Goal: Task Accomplishment & Management: Use online tool/utility

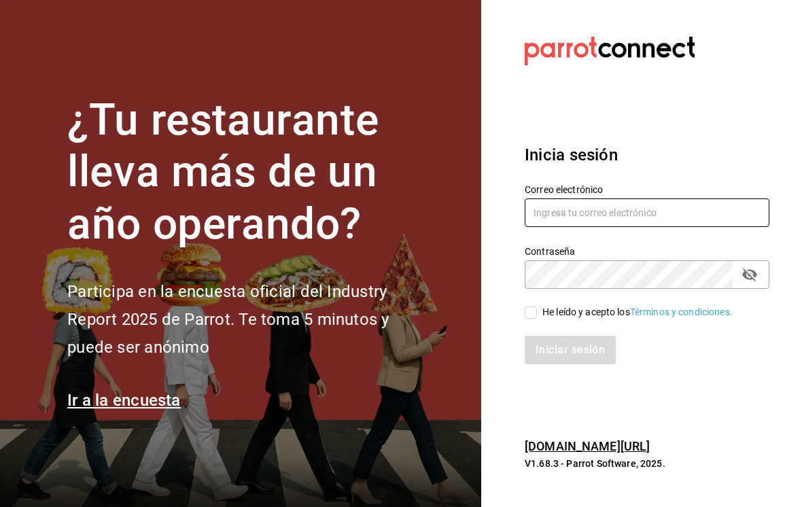
click at [573, 217] on input "text" at bounding box center [646, 212] width 245 height 29
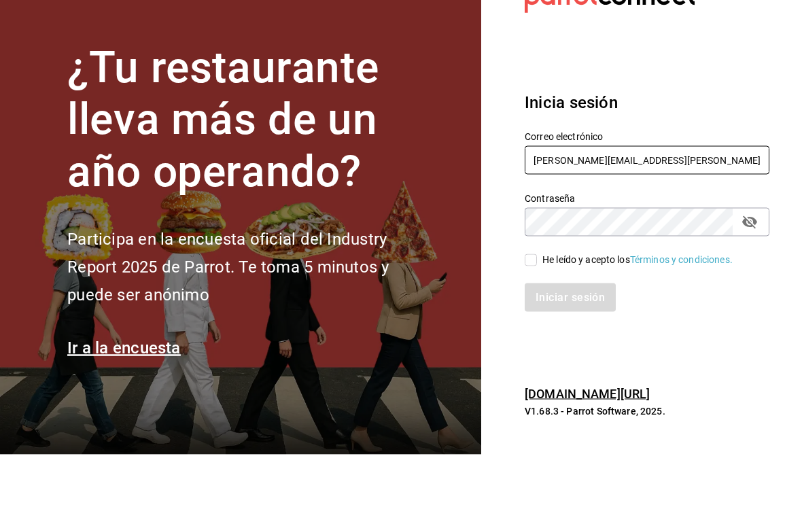
click at [616, 198] on input "Hugo.cordero@grpocosteno.com" at bounding box center [646, 212] width 245 height 29
click at [607, 198] on input "Hugo.cordero@grpocosteno.com" at bounding box center [646, 212] width 245 height 29
click at [605, 198] on input "Hugo.cordero@grpocosteno.com" at bounding box center [646, 212] width 245 height 29
type input "Hugo.cordero@grupocosteno.com"
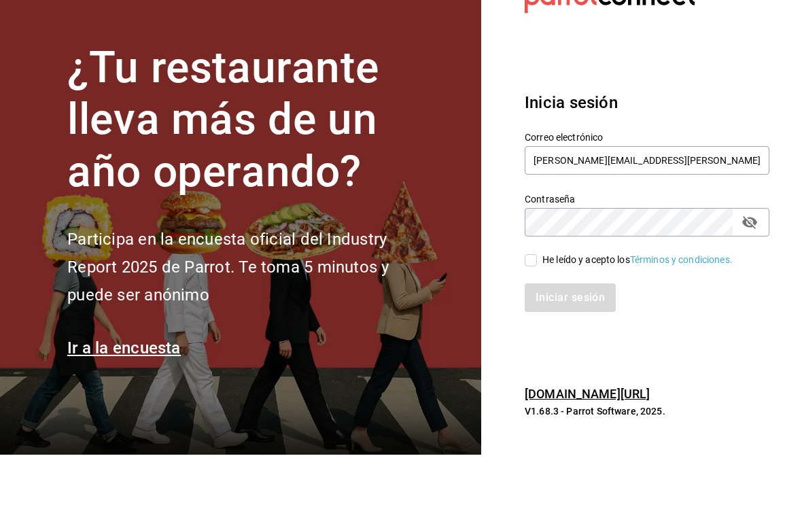
click at [712, 143] on h3 "Inicia sesión" at bounding box center [646, 155] width 245 height 24
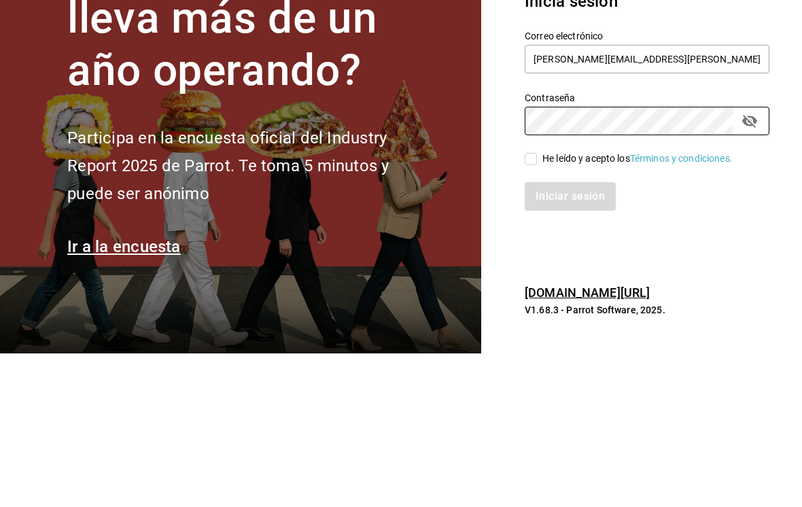
click at [533, 306] on input "He leído y acepto los Términos y condiciones." at bounding box center [530, 312] width 12 height 12
checkbox input "true"
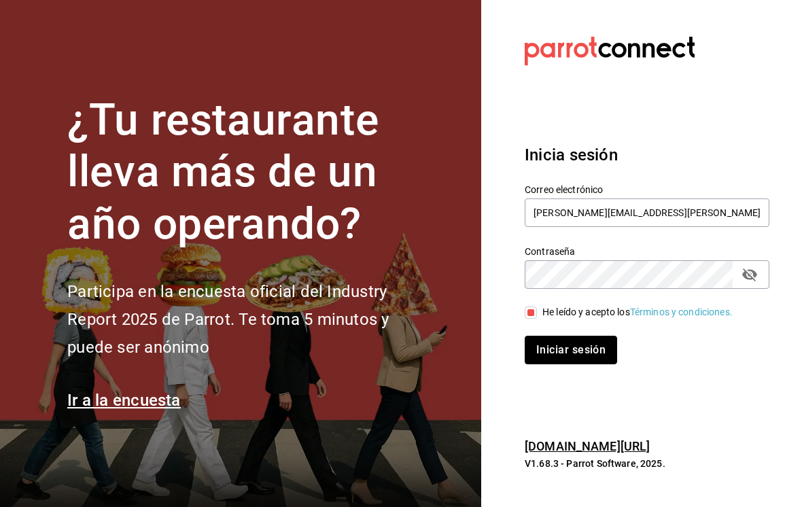
click at [593, 336] on button "Iniciar sesión" at bounding box center [570, 350] width 92 height 29
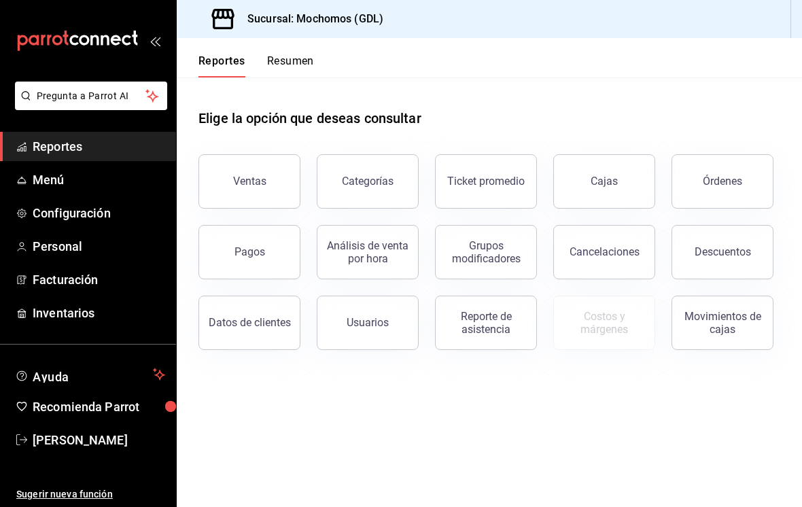
click at [741, 171] on button "Órdenes" at bounding box center [722, 181] width 102 height 54
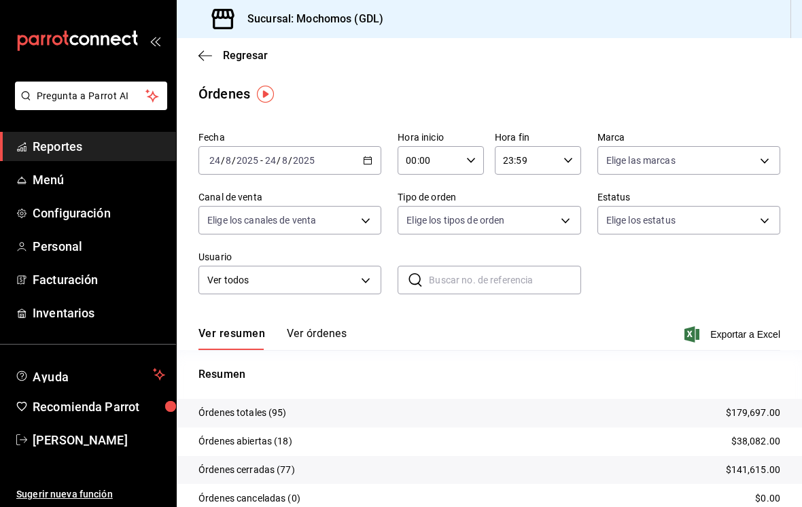
click at [318, 157] on div "[DATE] [DATE] - [DATE] [DATE]" at bounding box center [289, 160] width 183 height 29
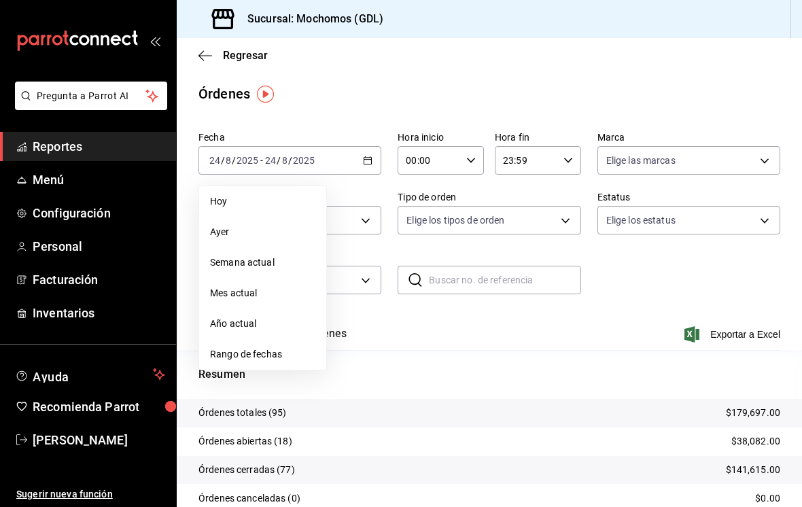
click at [264, 363] on li "Rango de fechas" at bounding box center [262, 354] width 127 height 31
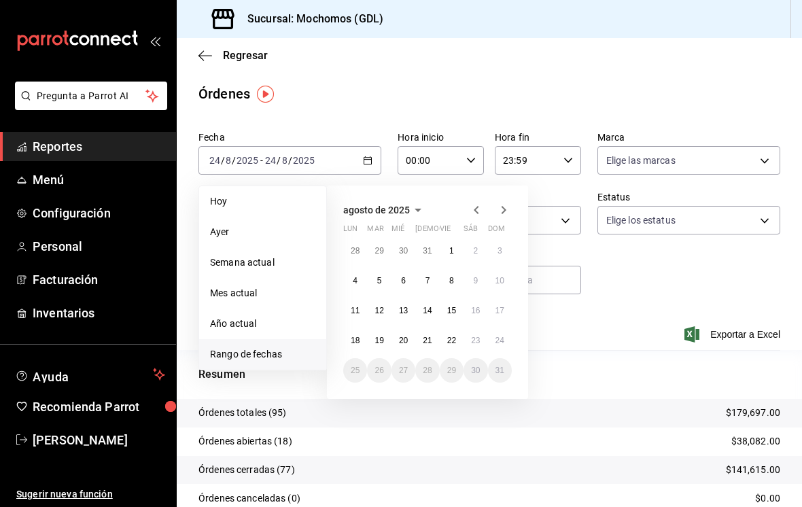
click at [351, 338] on abbr "18" at bounding box center [355, 341] width 9 height 10
click at [493, 343] on button "24" at bounding box center [500, 340] width 24 height 24
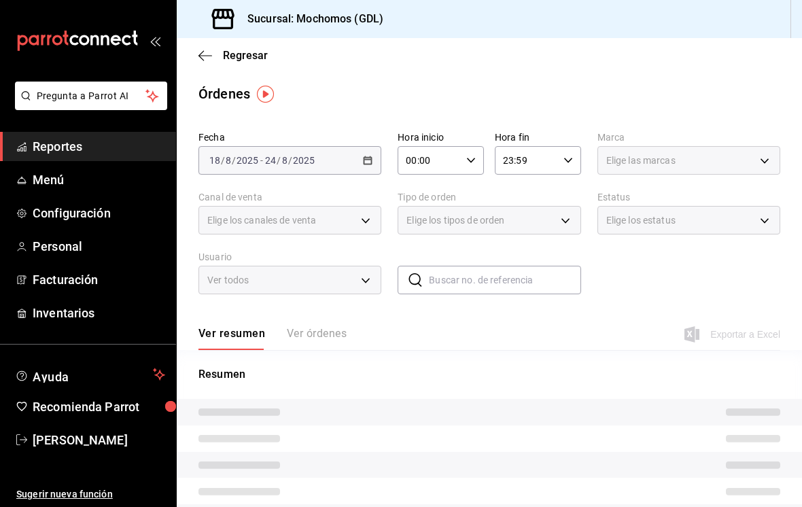
click at [471, 156] on icon "button" at bounding box center [471, 161] width 10 height 10
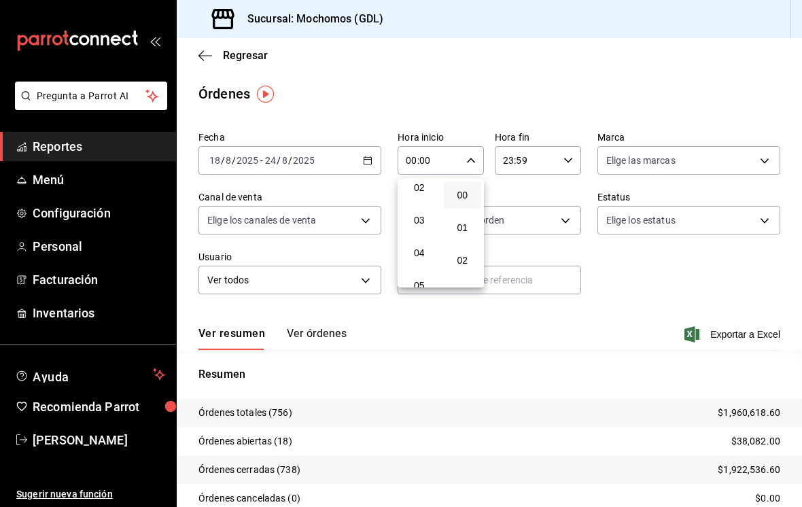
scroll to position [74, 0]
click at [421, 255] on span "04" at bounding box center [419, 251] width 22 height 11
type input "04:00"
click at [641, 154] on div at bounding box center [401, 253] width 802 height 507
click at [671, 158] on body "Pregunta a Parrot AI Reportes Menú Configuración Personal Facturación Inventari…" at bounding box center [401, 253] width 802 height 507
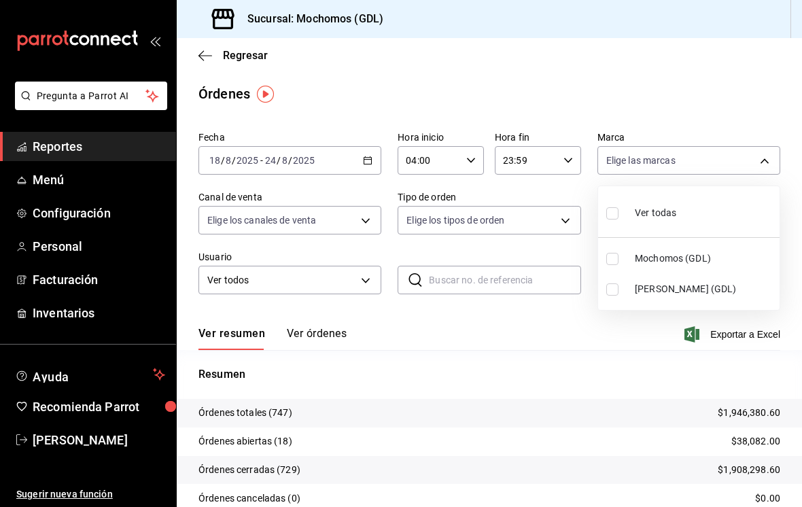
click at [614, 287] on input "checkbox" at bounding box center [612, 289] width 12 height 12
checkbox input "true"
type input "9cac9703-0c5a-4d8b-addd-5b6b571d65b9"
click at [362, 206] on div at bounding box center [401, 253] width 802 height 507
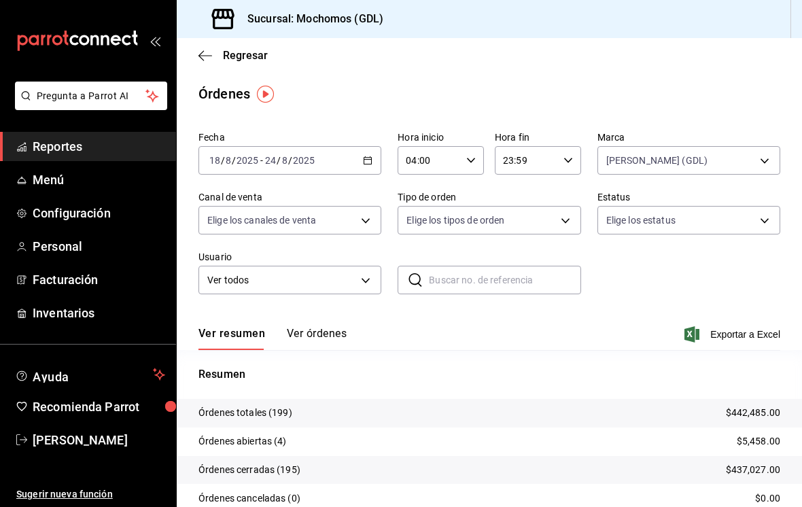
click at [356, 226] on body "Pregunta a Parrot AI Reportes Menú Configuración Personal Facturación Inventari…" at bounding box center [401, 253] width 802 height 507
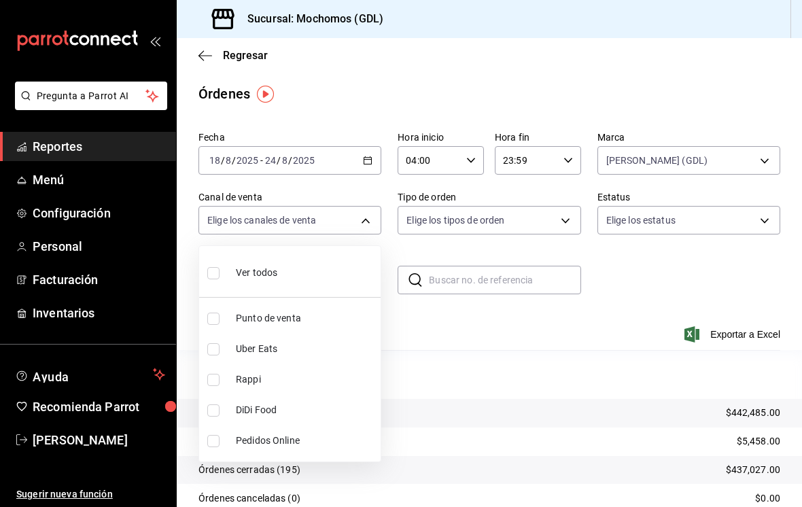
click at [209, 274] on input "checkbox" at bounding box center [213, 273] width 12 height 12
checkbox input "true"
type input "PARROT,UBER_EATS,RAPPI,DIDI_FOOD,ONLINE"
checkbox input "true"
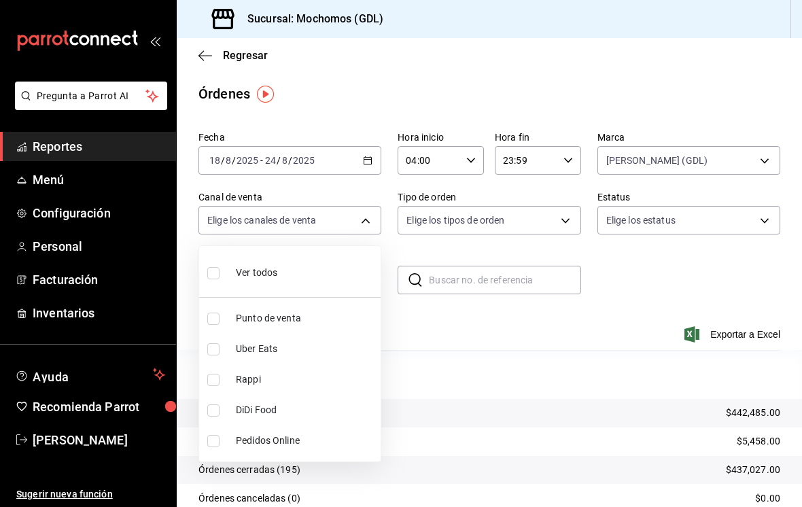
checkbox input "true"
click at [489, 221] on div at bounding box center [401, 253] width 802 height 507
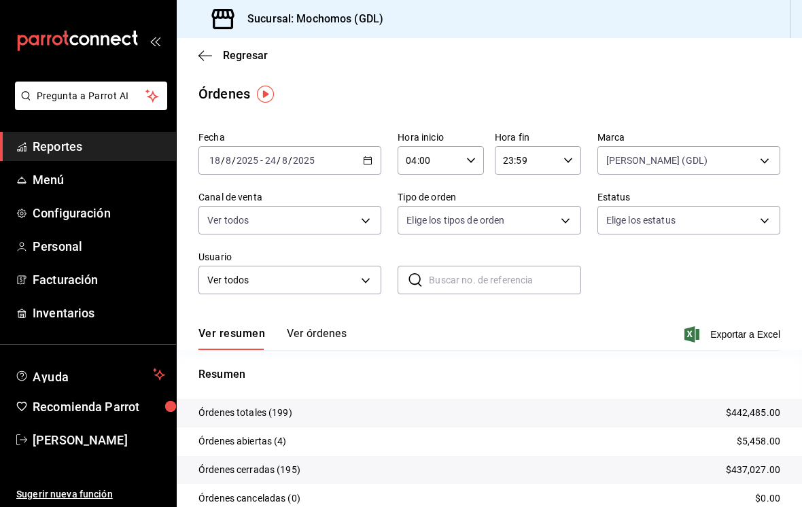
click at [493, 219] on body "Pregunta a Parrot AI Reportes Menú Configuración Personal Facturación Inventari…" at bounding box center [401, 253] width 802 height 507
click at [416, 270] on input "checkbox" at bounding box center [412, 273] width 12 height 12
checkbox input "true"
type input "c3d0baef-30c0-4718-9d76-caab43e27316,13c4cc4a-99d2-42c0-ba96-c3de8c08c13d,7b791…"
checkbox input "true"
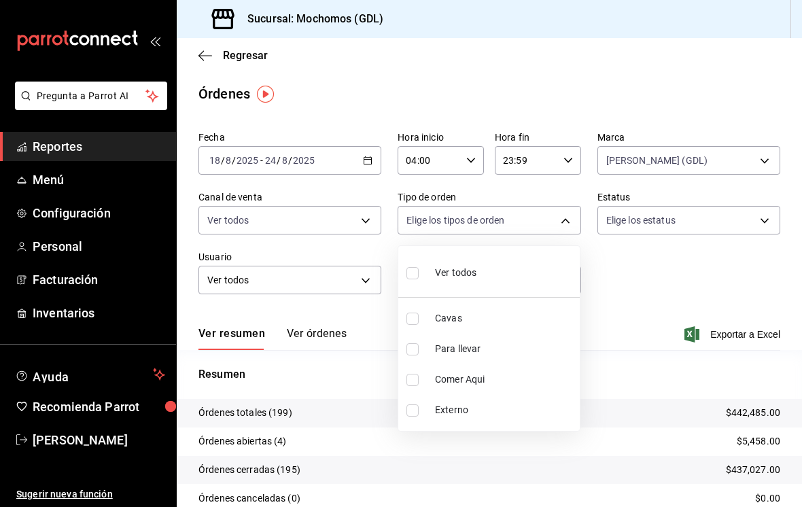
checkbox input "true"
click at [651, 277] on div at bounding box center [401, 253] width 802 height 507
click at [635, 220] on body "Pregunta a Parrot AI Reportes Menú Configuración Personal Facturación Inventari…" at bounding box center [401, 253] width 802 height 507
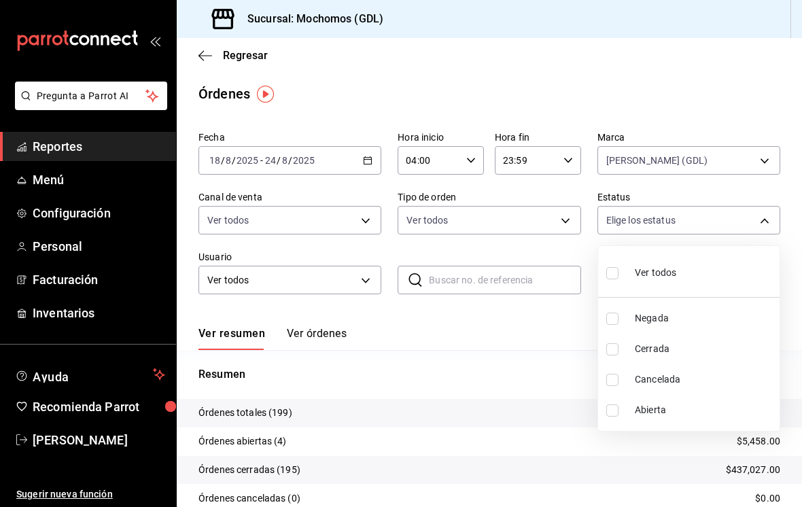
click at [611, 270] on input "checkbox" at bounding box center [612, 273] width 12 height 12
checkbox input "true"
type input "DENIED,FINISHED,CANCELED,OPEN"
checkbox input "true"
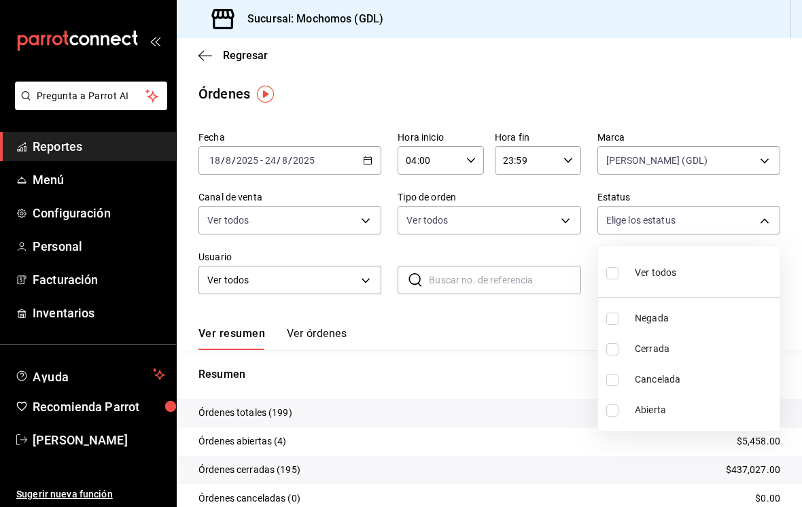
checkbox input "true"
click at [289, 291] on div at bounding box center [401, 253] width 802 height 507
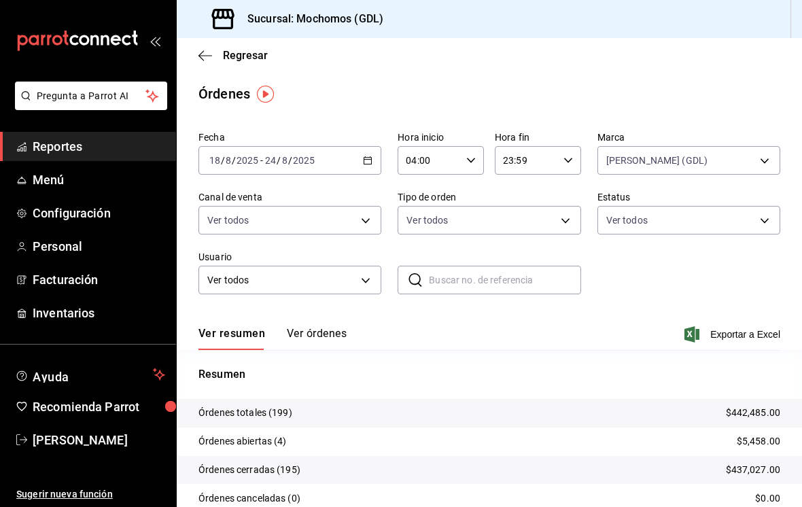
click at [324, 330] on button "Ver órdenes" at bounding box center [317, 338] width 60 height 23
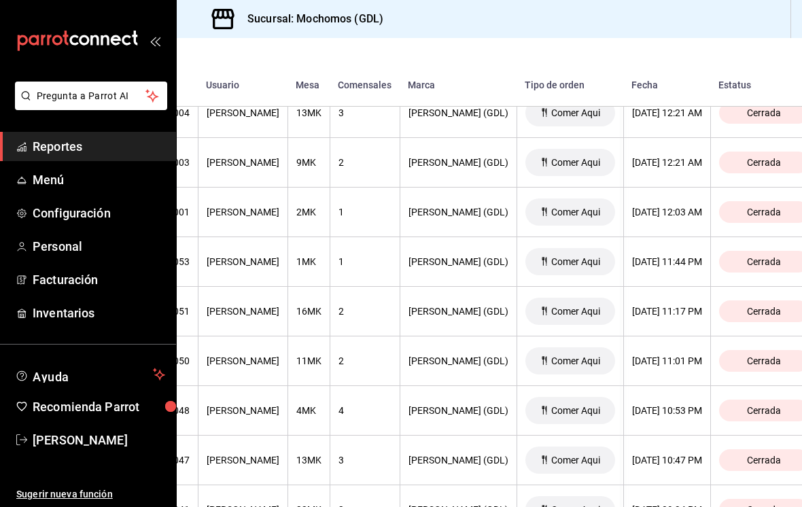
scroll to position [9157, 182]
click at [374, 306] on div "2" at bounding box center [364, 311] width 53 height 11
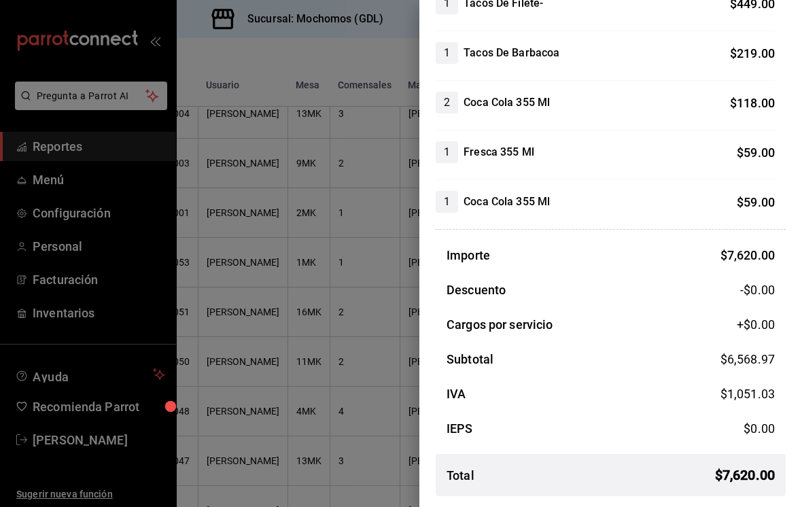
scroll to position [366, 0]
click at [321, 359] on div at bounding box center [401, 253] width 802 height 507
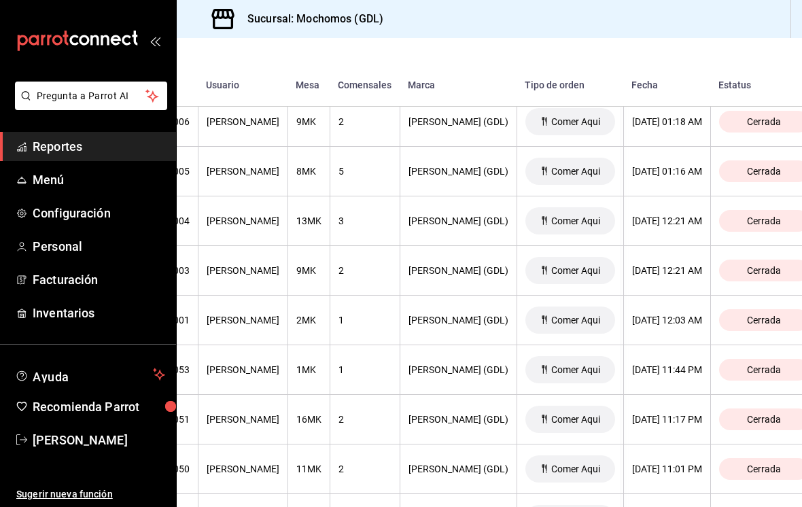
scroll to position [9046, 182]
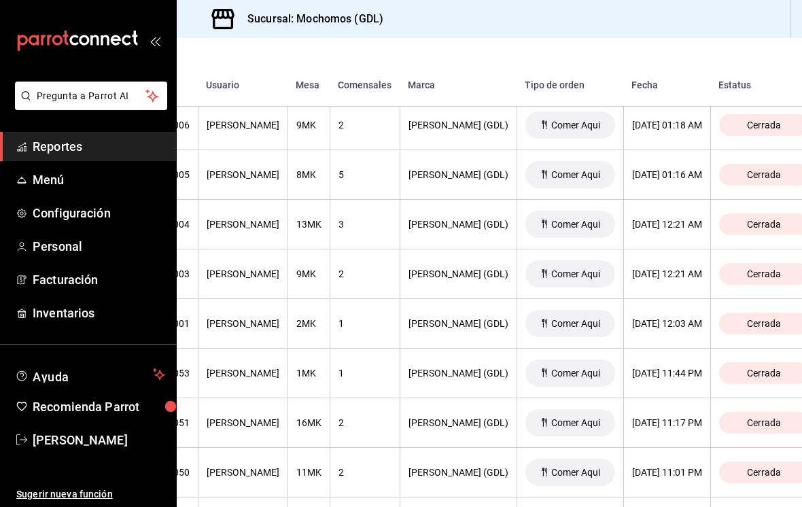
click at [376, 200] on th "3" at bounding box center [364, 225] width 70 height 50
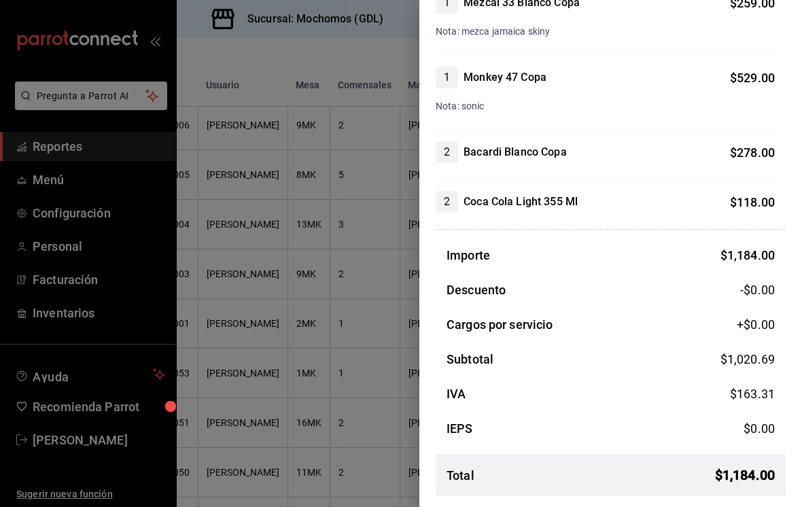
scroll to position [168, 0]
click at [353, 349] on div at bounding box center [401, 253] width 802 height 507
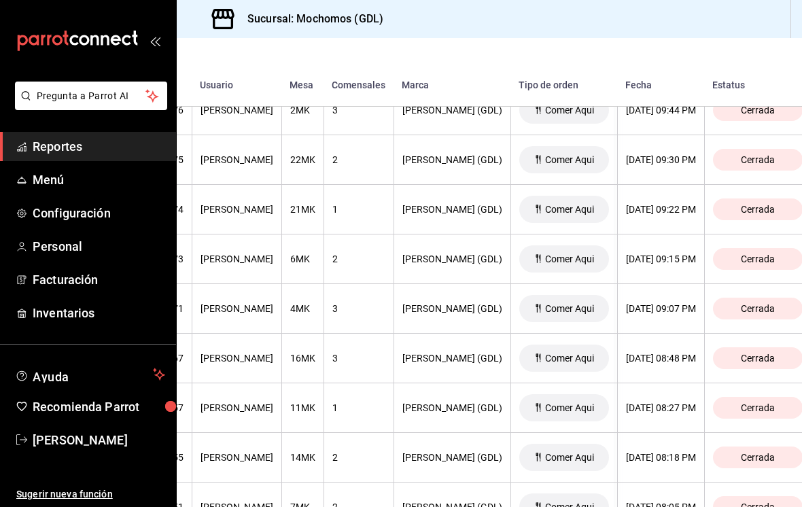
scroll to position [8565, 187]
click at [376, 303] on div "3" at bounding box center [359, 308] width 53 height 11
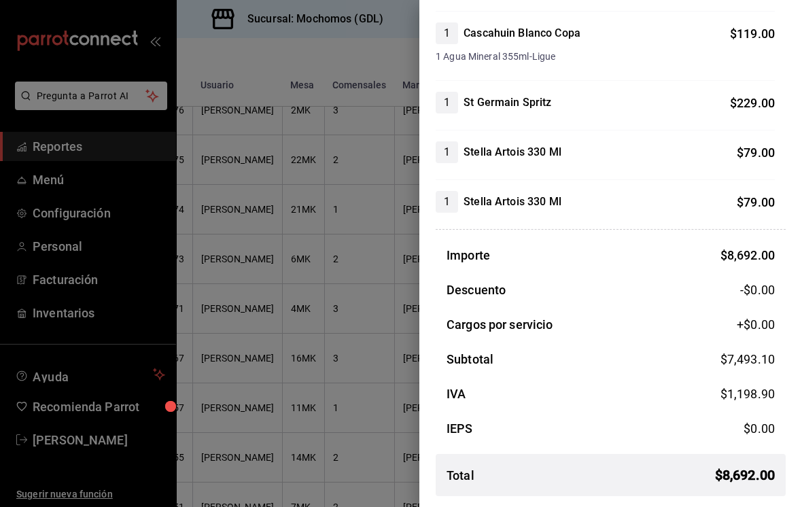
scroll to position [1903, 0]
click at [332, 345] on div at bounding box center [401, 253] width 802 height 507
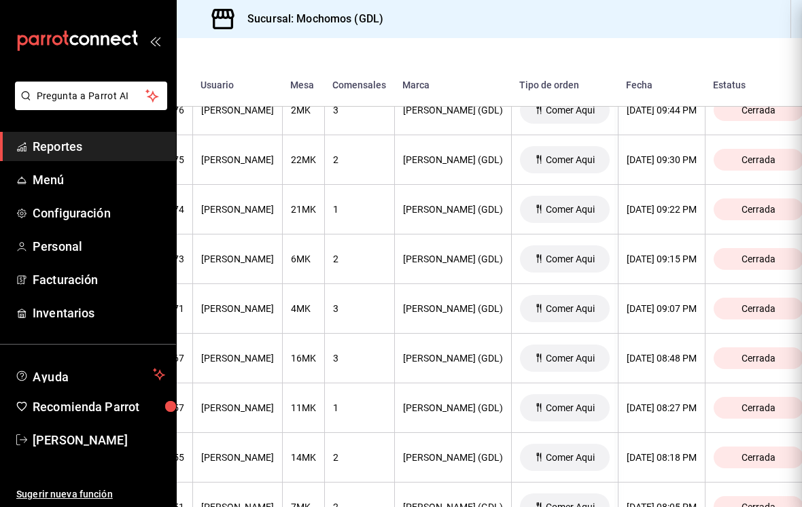
scroll to position [0, 0]
click at [366, 331] on div at bounding box center [401, 253] width 802 height 507
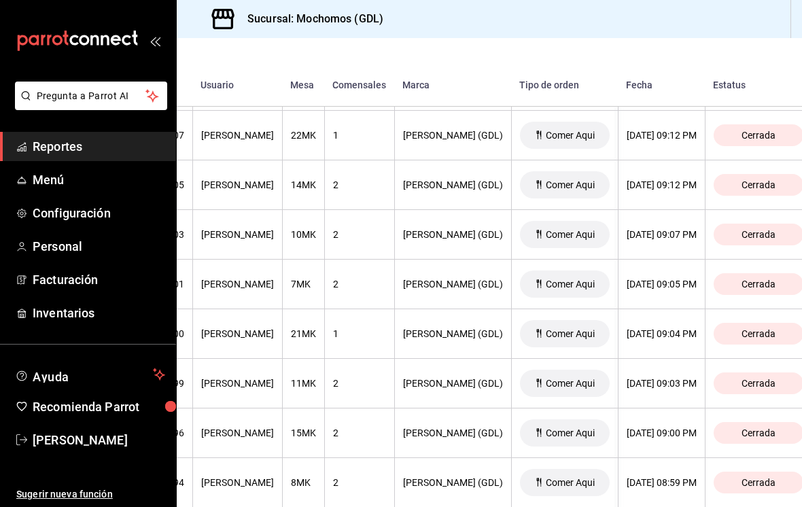
scroll to position [5416, 187]
click at [363, 179] on div "2" at bounding box center [359, 184] width 53 height 11
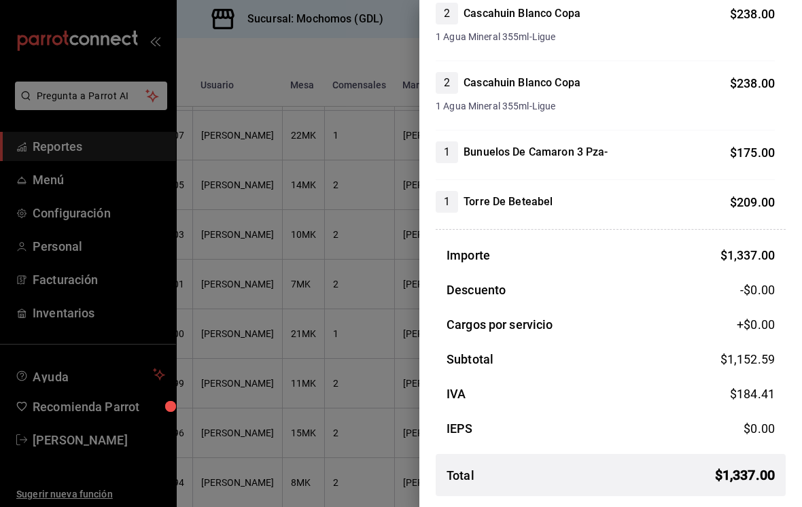
scroll to position [346, 0]
click at [342, 360] on div at bounding box center [401, 253] width 802 height 507
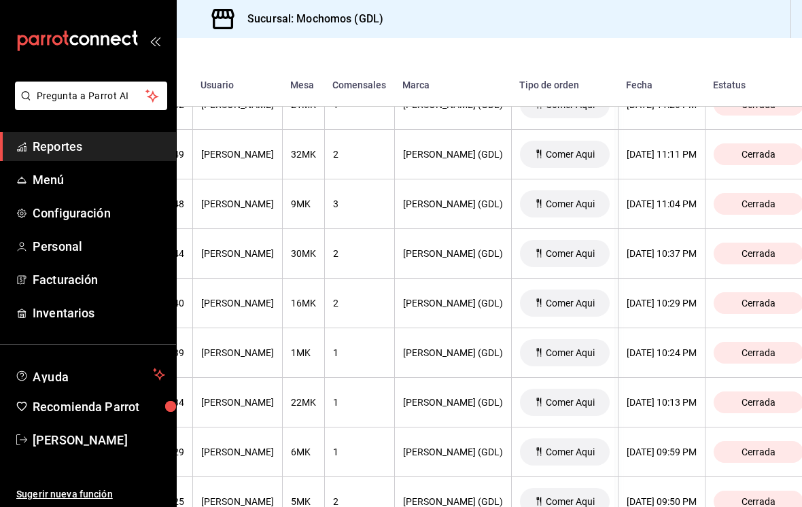
scroll to position [4801, 187]
click at [366, 298] on div "2" at bounding box center [359, 303] width 53 height 11
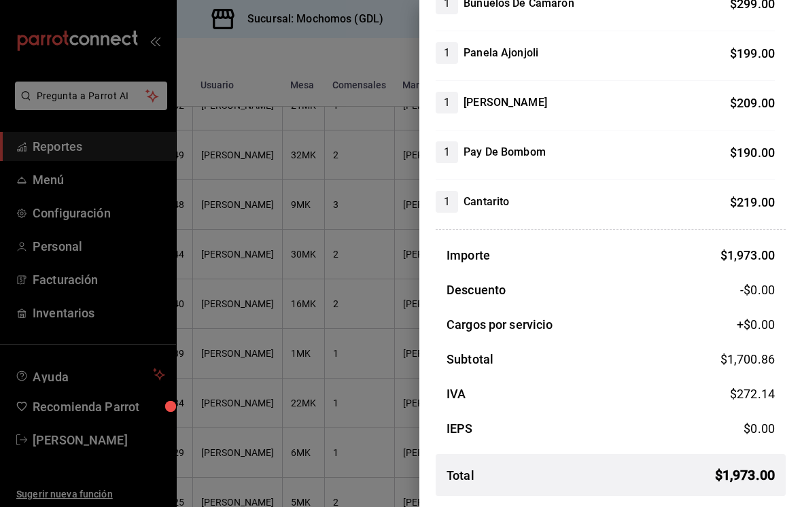
scroll to position [366, 0]
click at [343, 376] on div at bounding box center [401, 253] width 802 height 507
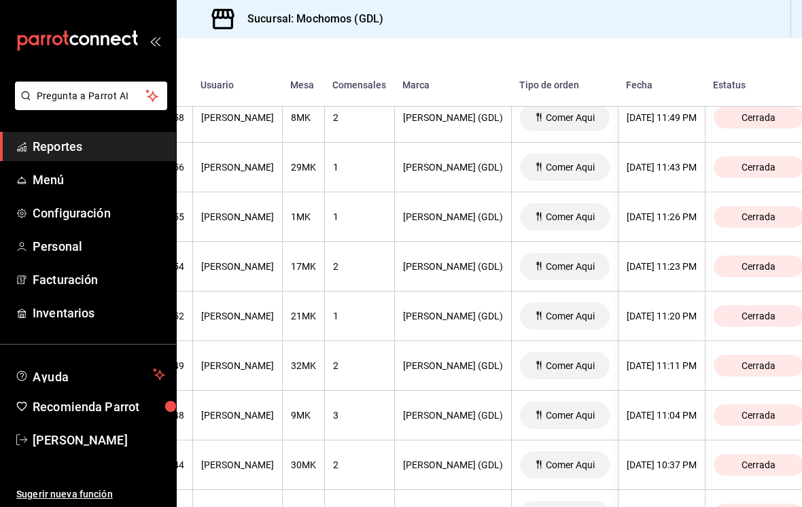
scroll to position [4588, 187]
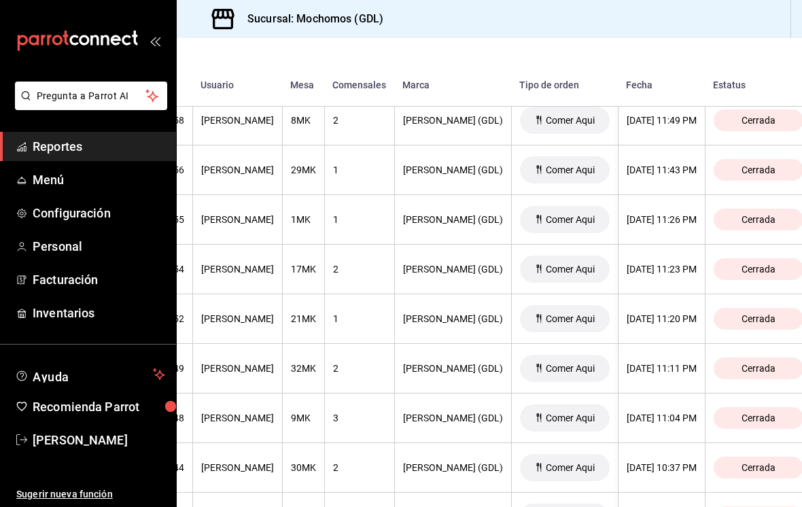
click at [361, 207] on th "1" at bounding box center [359, 220] width 70 height 50
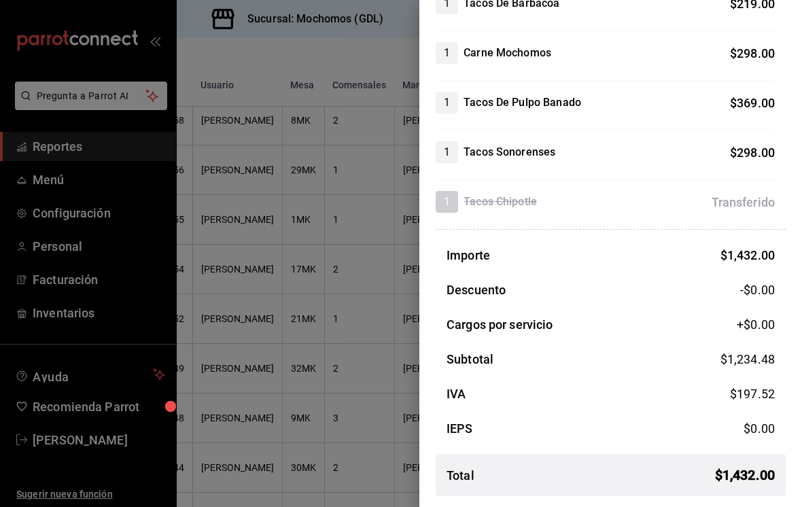
scroll to position [317, 0]
click at [342, 395] on div at bounding box center [401, 253] width 802 height 507
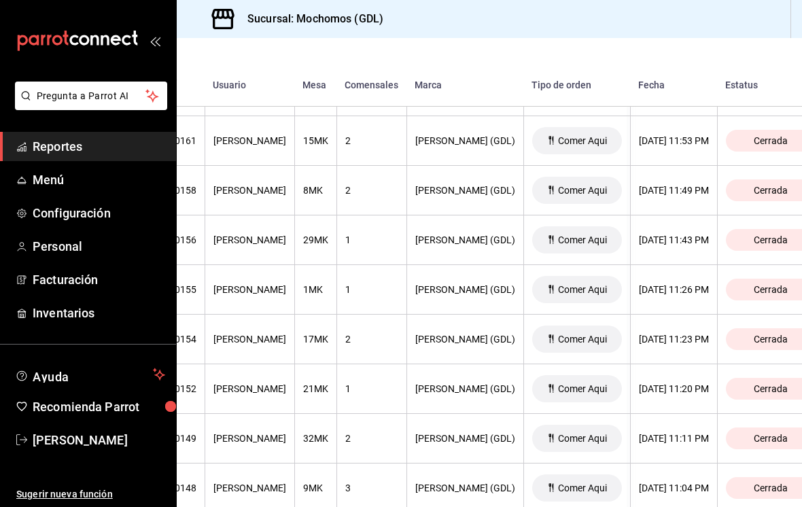
scroll to position [4518, 174]
click at [374, 283] on div "1" at bounding box center [372, 288] width 53 height 11
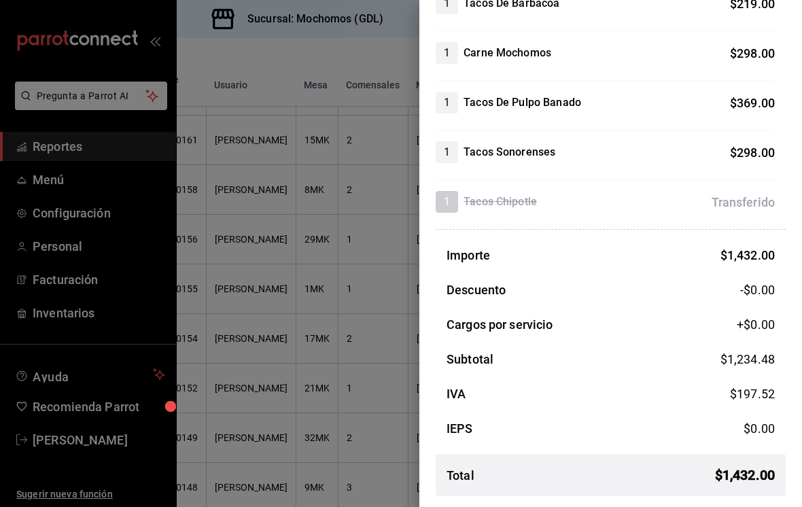
scroll to position [317, 0]
click at [366, 380] on div at bounding box center [401, 253] width 802 height 507
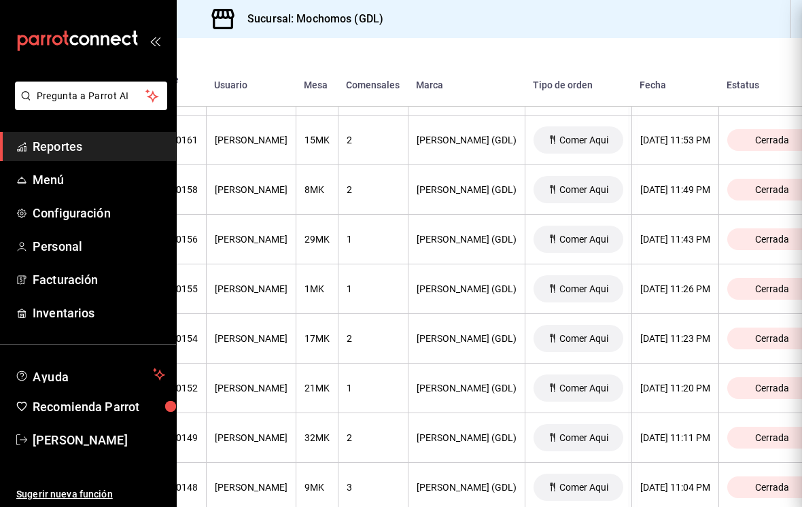
scroll to position [0, 0]
click at [366, 397] on div at bounding box center [401, 253] width 802 height 507
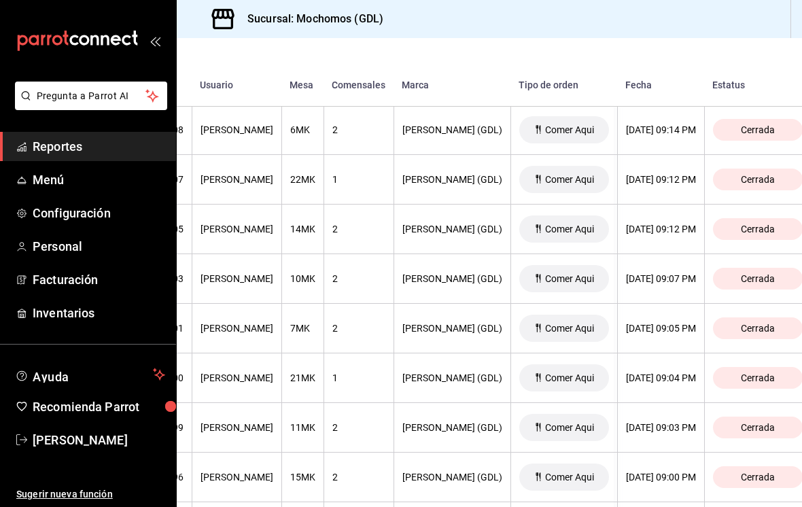
scroll to position [5374, 187]
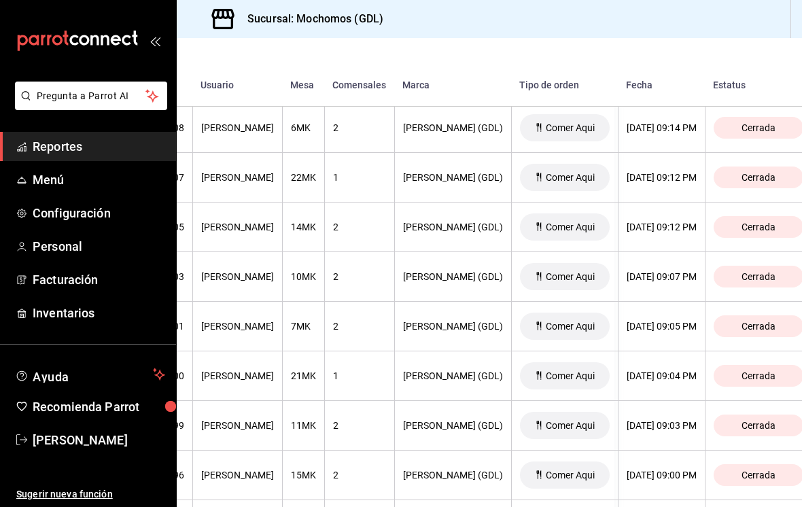
click at [363, 416] on th "2" at bounding box center [359, 426] width 70 height 50
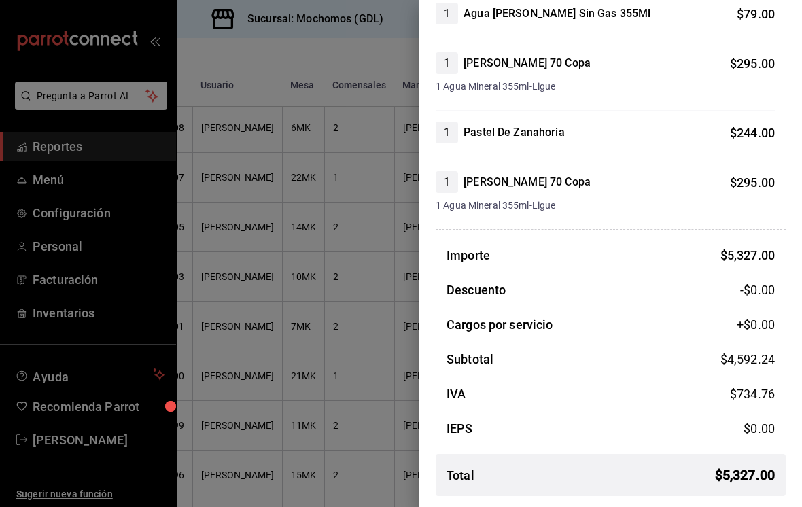
scroll to position [1071, 0]
click at [324, 306] on div at bounding box center [401, 253] width 802 height 507
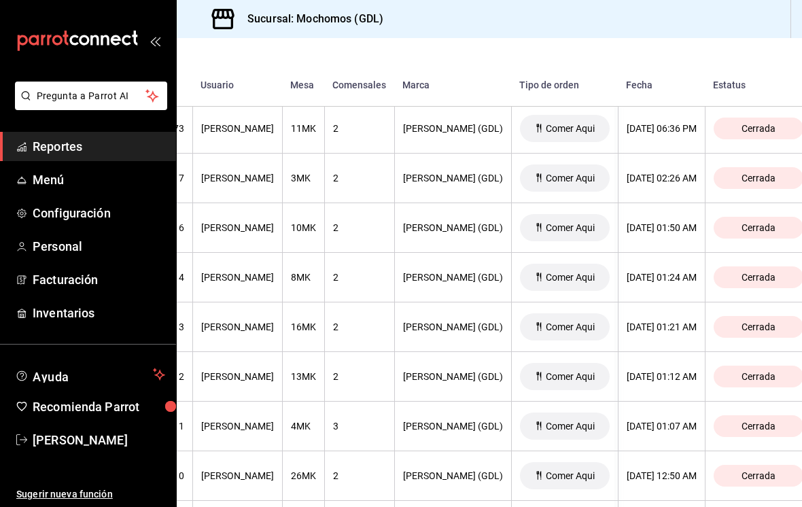
scroll to position [3885, 173]
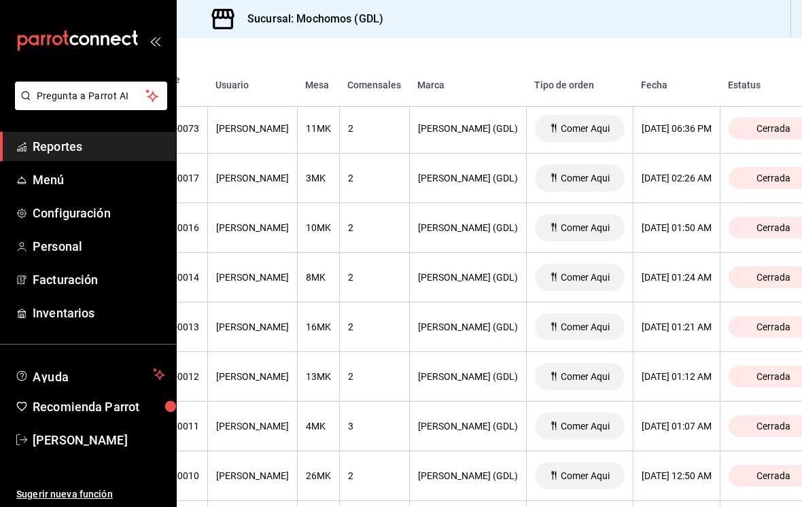
click at [373, 272] on div "2" at bounding box center [374, 277] width 53 height 11
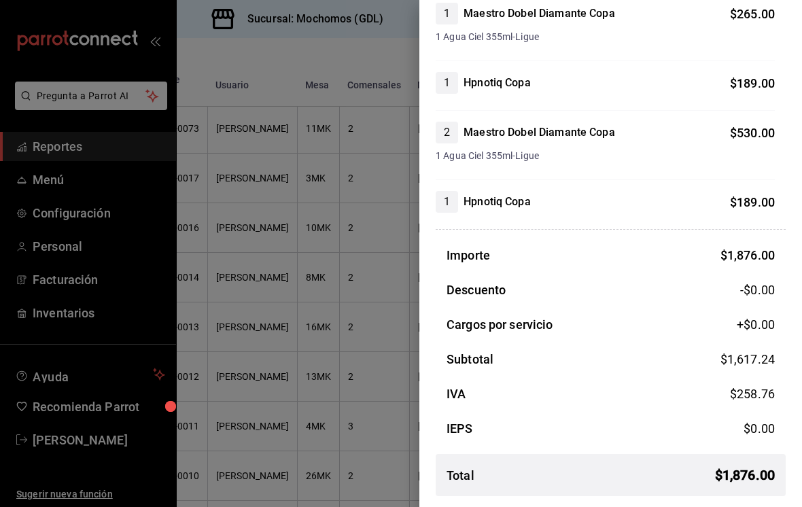
scroll to position [326, 0]
click at [319, 286] on div at bounding box center [401, 253] width 802 height 507
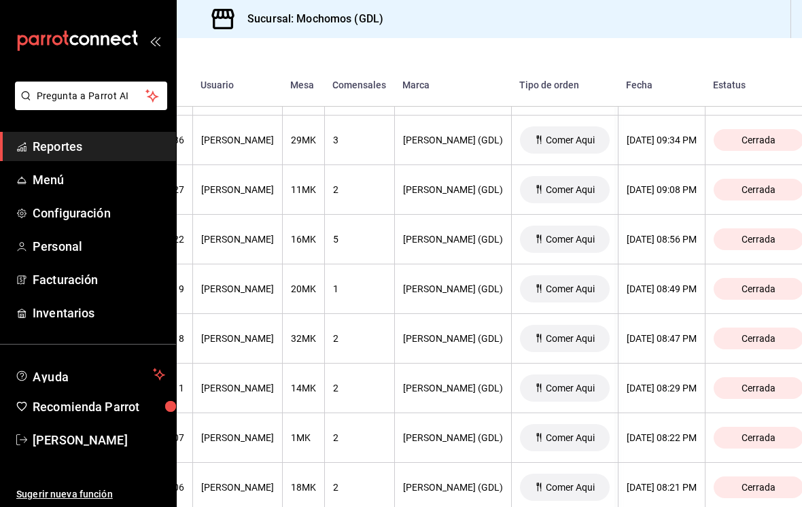
scroll to position [2882, 187]
click at [386, 233] on div "5" at bounding box center [359, 238] width 53 height 11
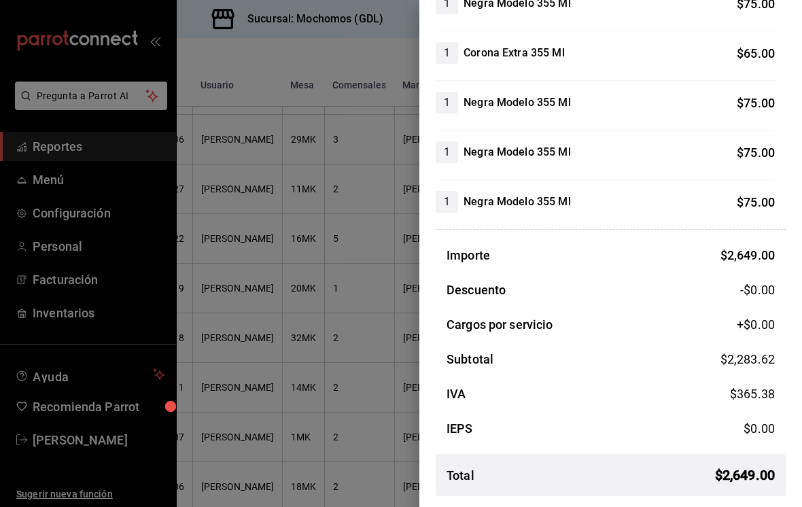
scroll to position [912, 0]
click at [358, 342] on div at bounding box center [401, 253] width 802 height 507
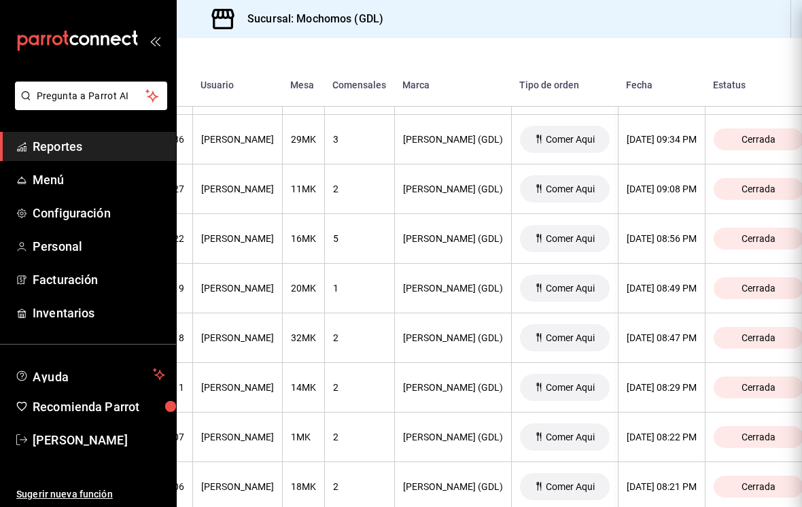
scroll to position [0, 0]
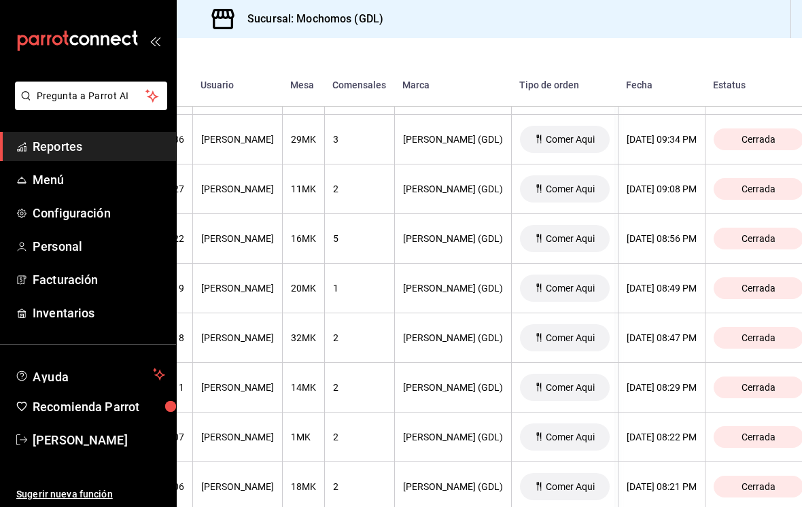
click at [369, 392] on th "2" at bounding box center [359, 388] width 70 height 50
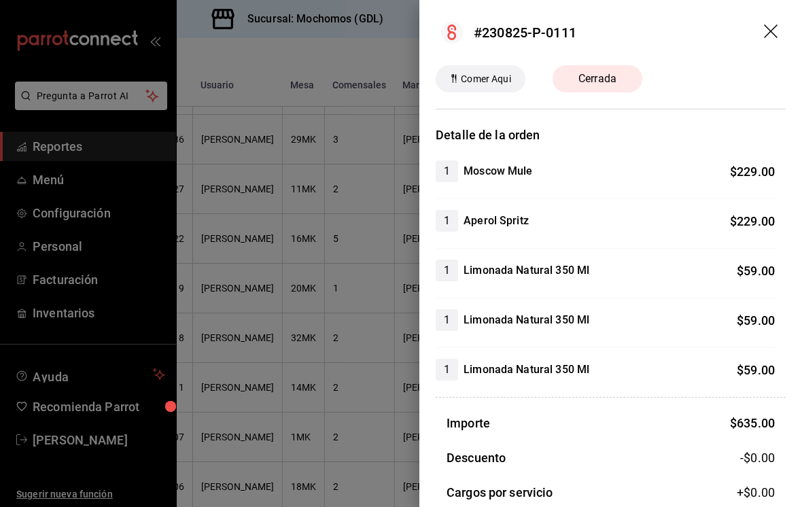
click at [770, 26] on icon "drag" at bounding box center [772, 32] width 16 height 16
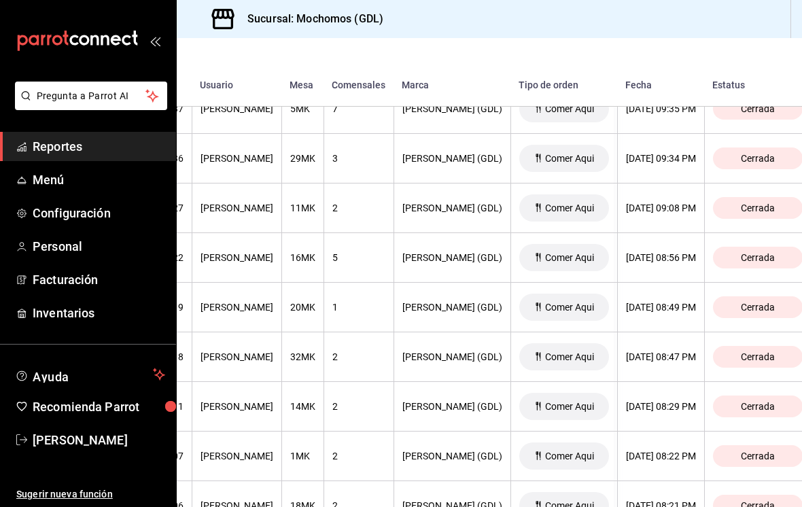
scroll to position [2862, 187]
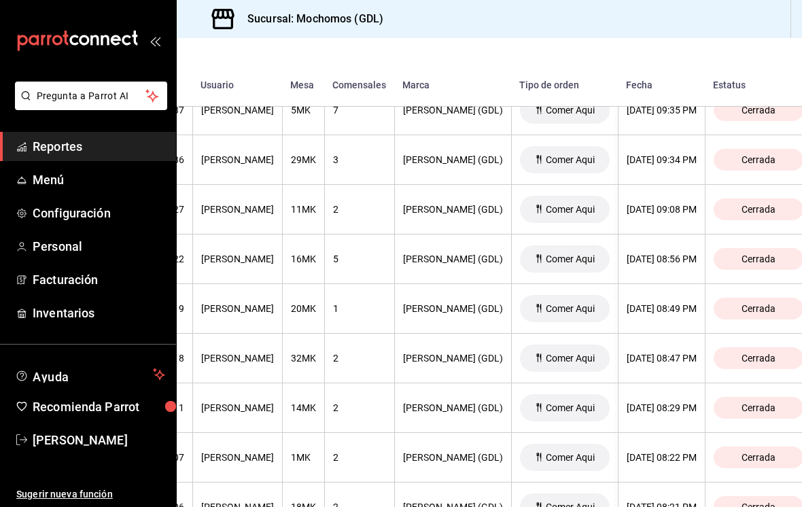
click at [365, 246] on th "5" at bounding box center [359, 259] width 70 height 50
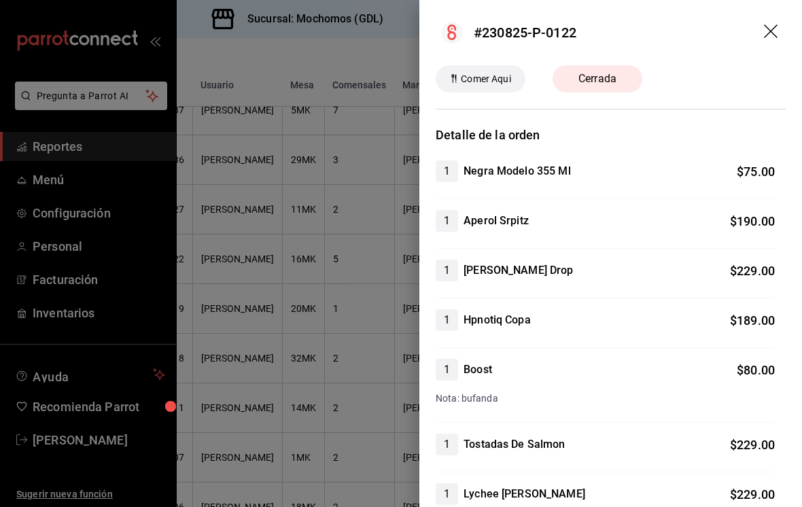
click at [325, 384] on div at bounding box center [401, 253] width 802 height 507
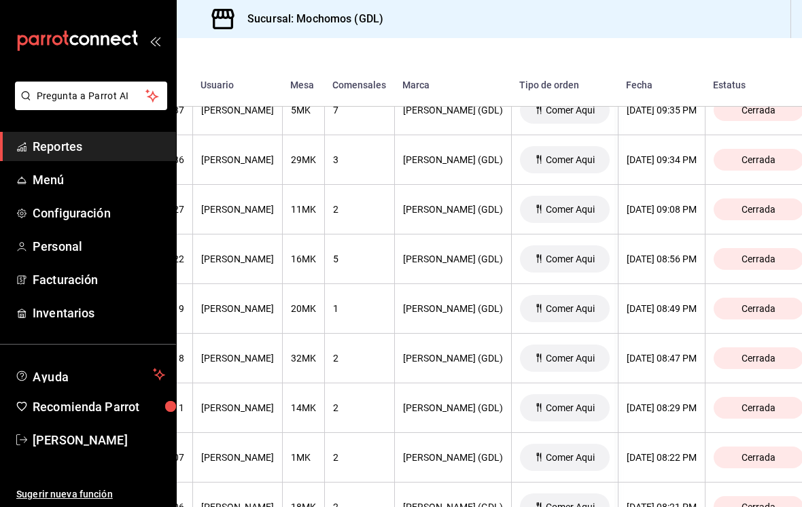
click at [355, 250] on th "5" at bounding box center [359, 259] width 70 height 50
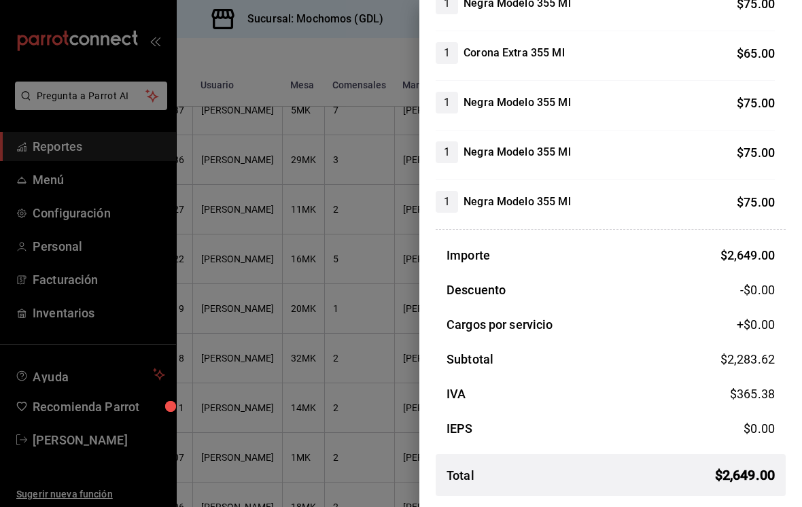
scroll to position [912, 0]
click at [332, 448] on div at bounding box center [401, 253] width 802 height 507
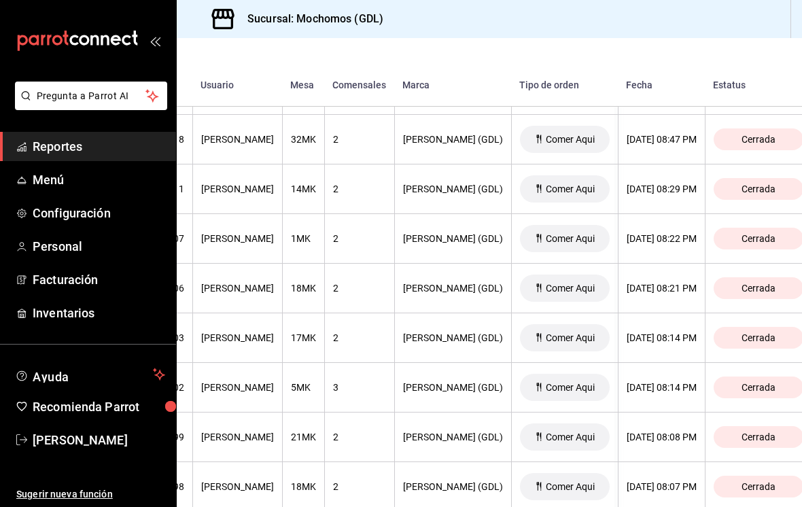
scroll to position [3080, 187]
click at [350, 234] on div "2" at bounding box center [359, 239] width 53 height 11
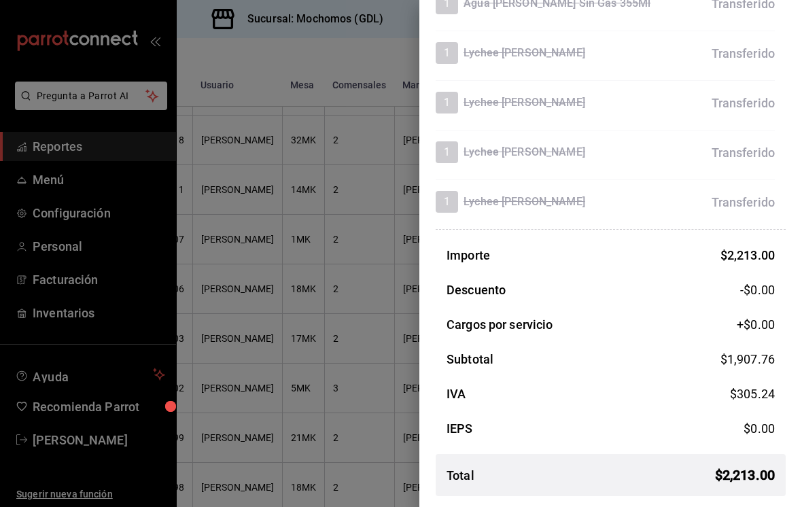
scroll to position [812, 0]
click at [346, 414] on div at bounding box center [401, 253] width 802 height 507
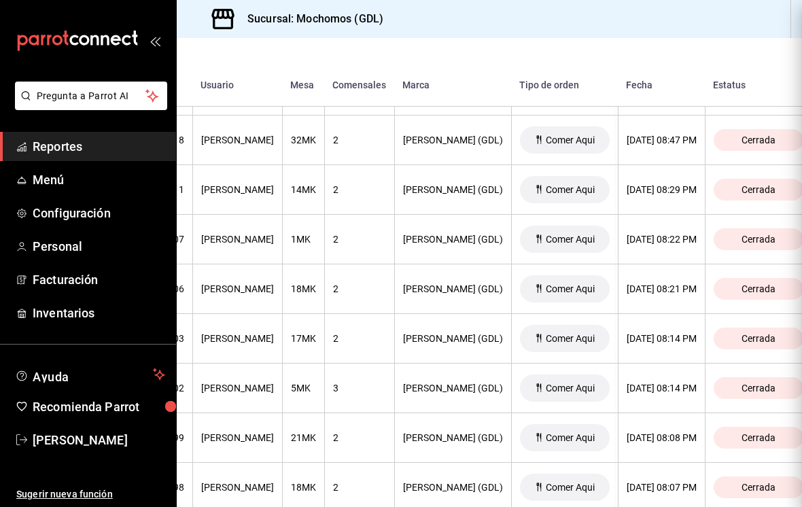
scroll to position [0, 0]
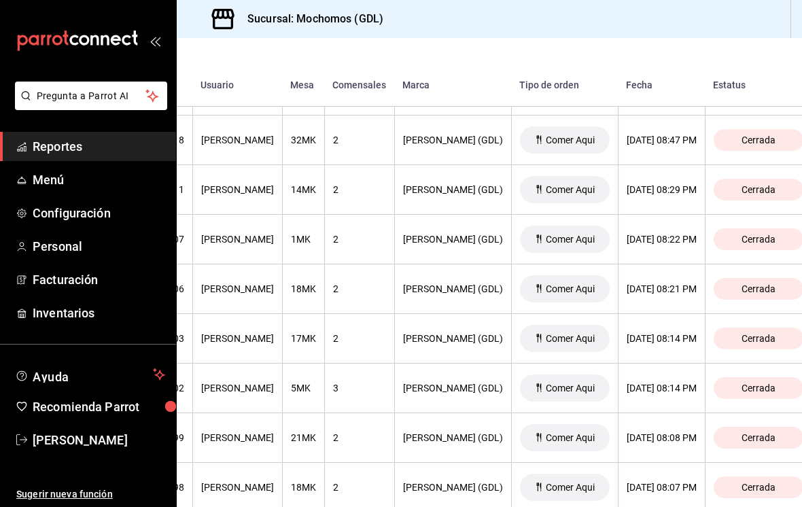
click at [351, 234] on div "2" at bounding box center [359, 239] width 53 height 11
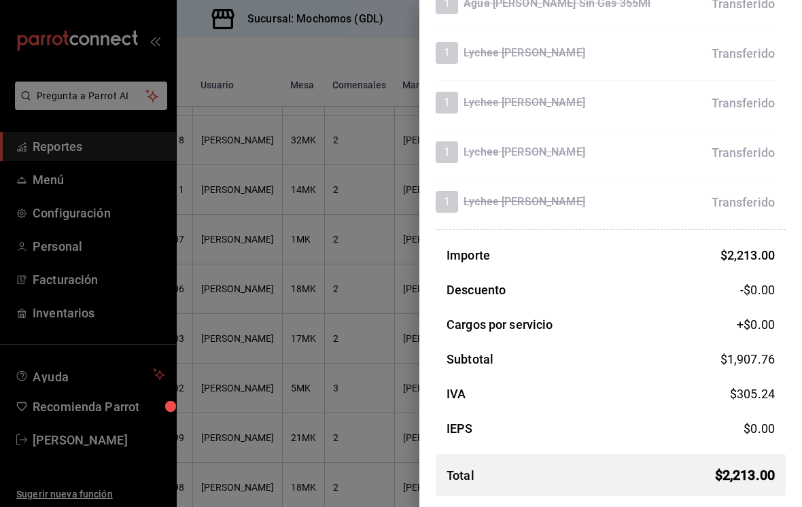
scroll to position [812, 0]
click at [344, 391] on div at bounding box center [401, 253] width 802 height 507
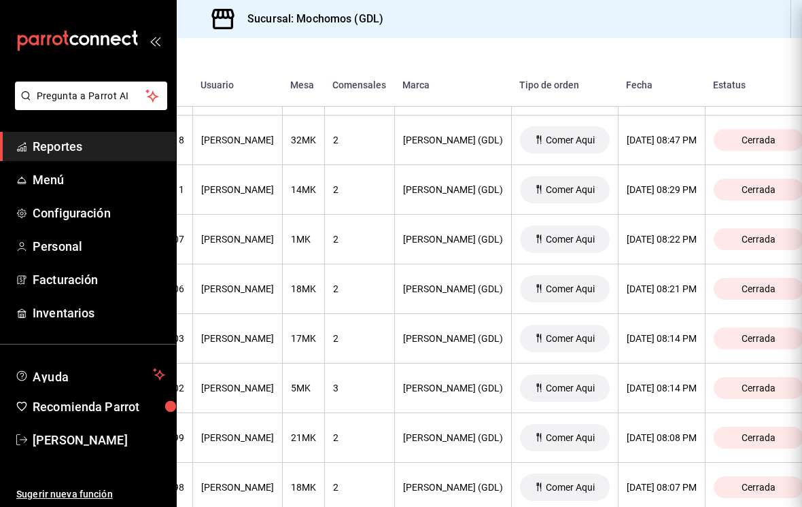
scroll to position [0, 0]
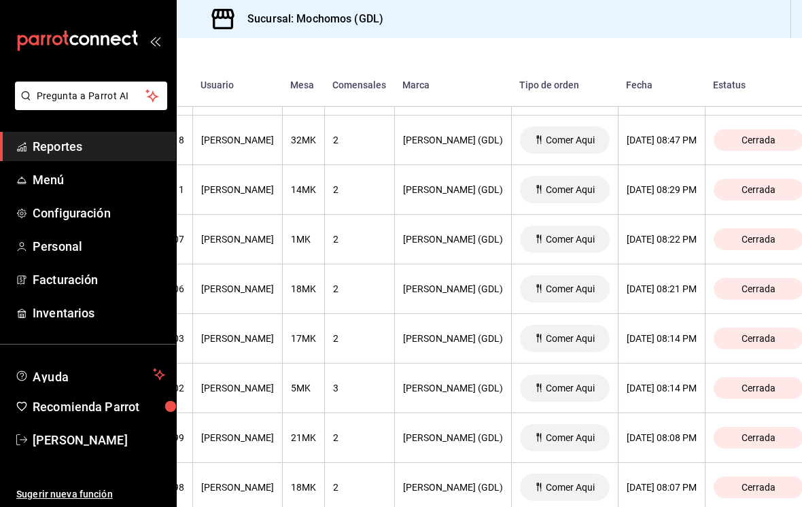
click at [357, 413] on th "2" at bounding box center [359, 438] width 70 height 50
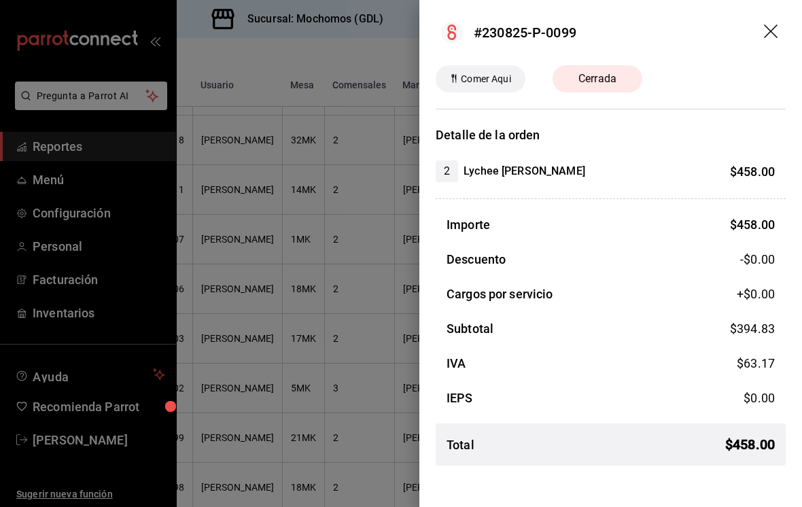
click at [361, 400] on div at bounding box center [401, 253] width 802 height 507
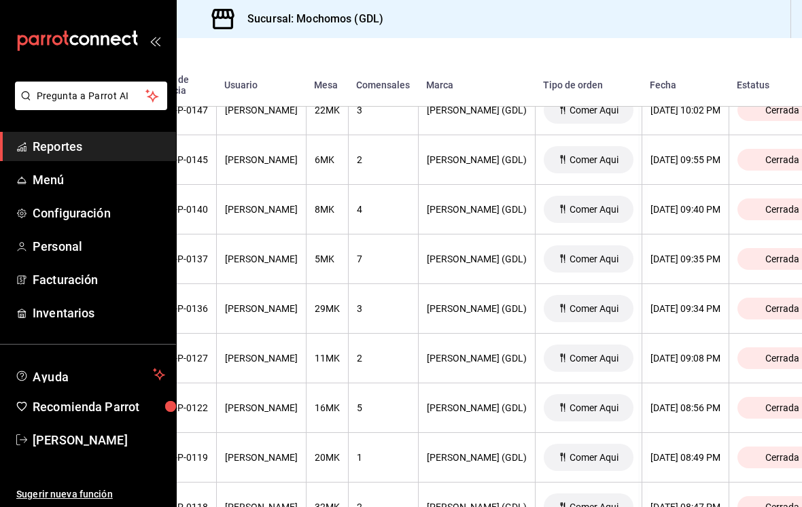
scroll to position [2719, 163]
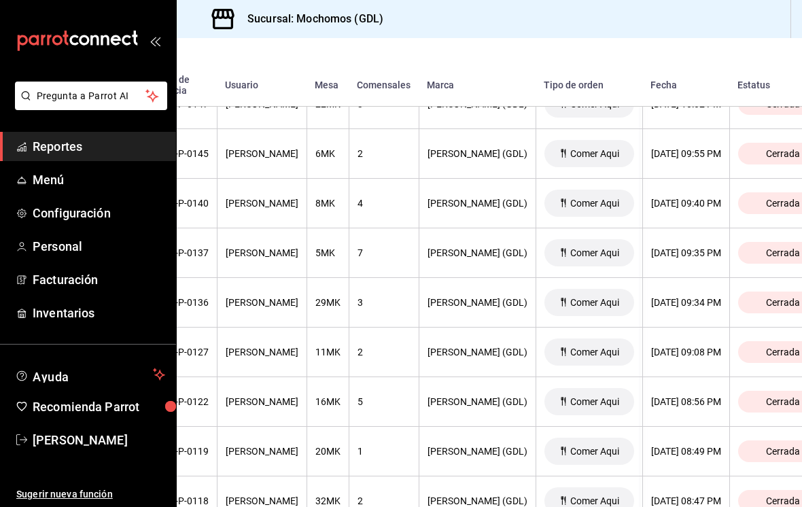
click at [396, 240] on th "7" at bounding box center [384, 253] width 70 height 50
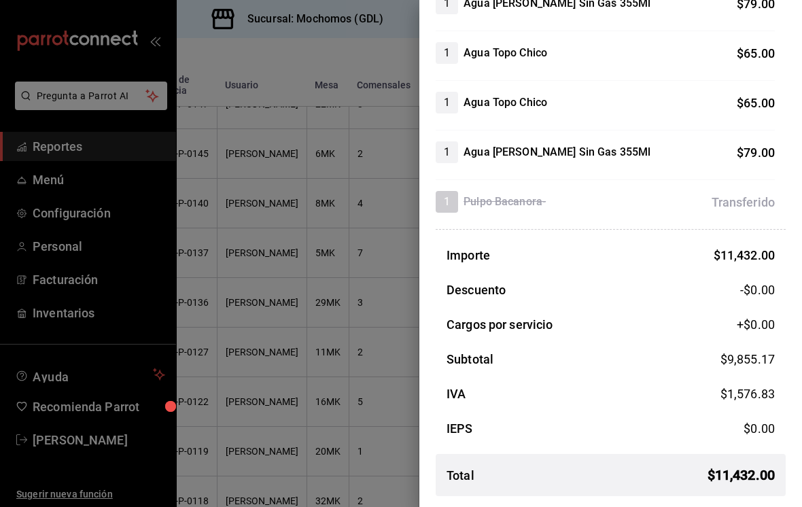
scroll to position [2305, 0]
click at [349, 435] on div at bounding box center [401, 253] width 802 height 507
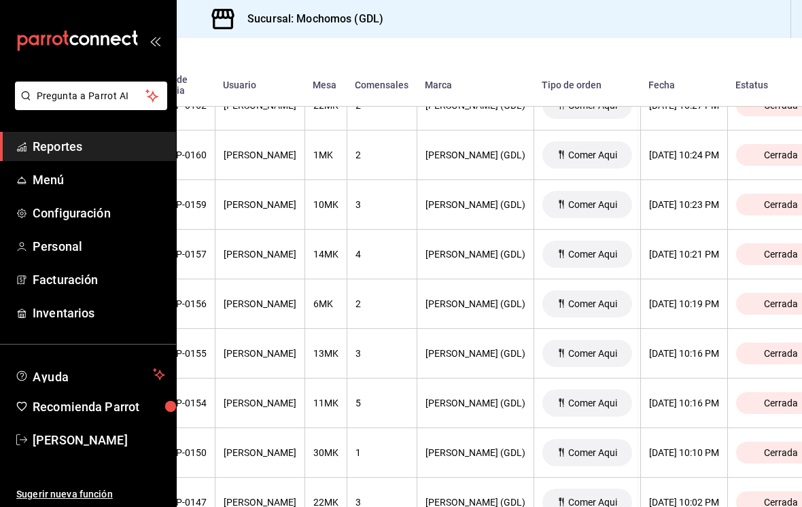
scroll to position [2321, 165]
click at [389, 200] on div "3" at bounding box center [381, 205] width 53 height 11
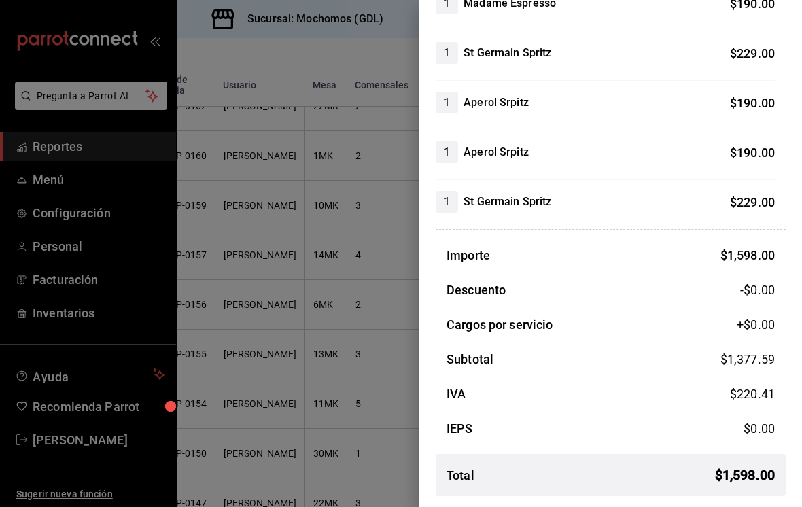
scroll to position [217, 0]
click at [331, 413] on div at bounding box center [401, 253] width 802 height 507
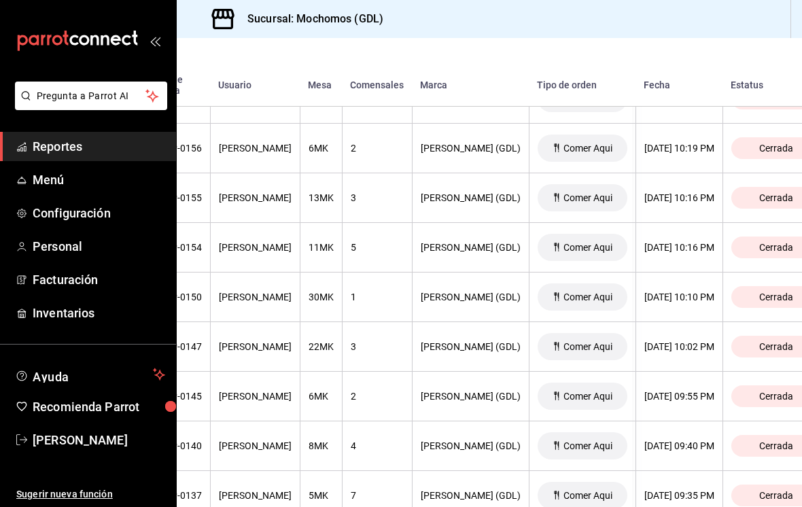
scroll to position [2478, 170]
click at [440, 234] on th "[PERSON_NAME] (GDL)" at bounding box center [470, 247] width 117 height 50
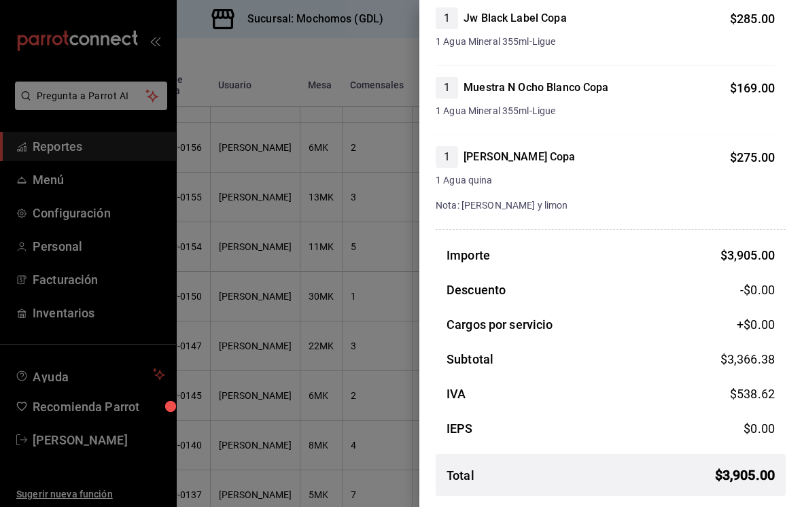
scroll to position [866, 0]
click at [344, 415] on div at bounding box center [401, 253] width 802 height 507
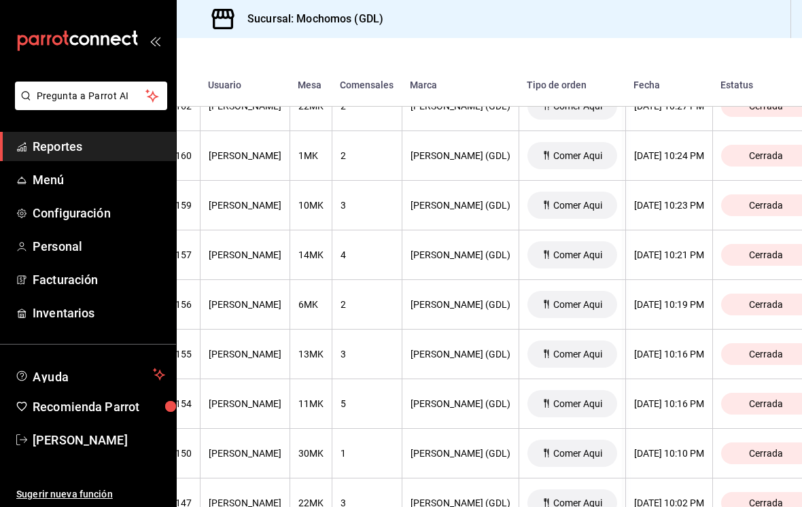
scroll to position [2315, 183]
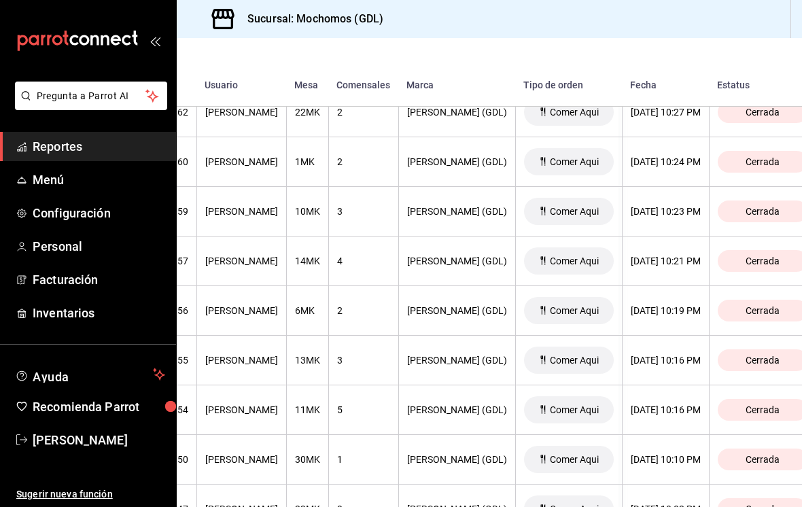
click at [366, 255] on div "4" at bounding box center [363, 260] width 53 height 11
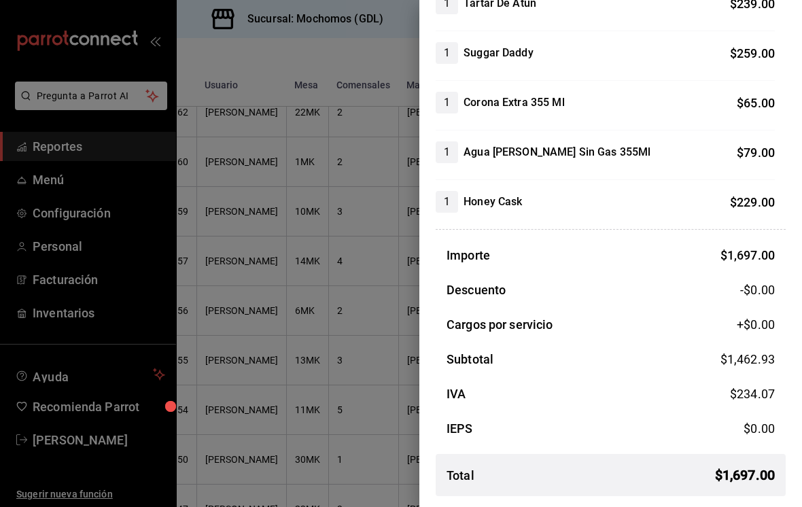
scroll to position [366, 0]
click at [354, 425] on div at bounding box center [401, 253] width 802 height 507
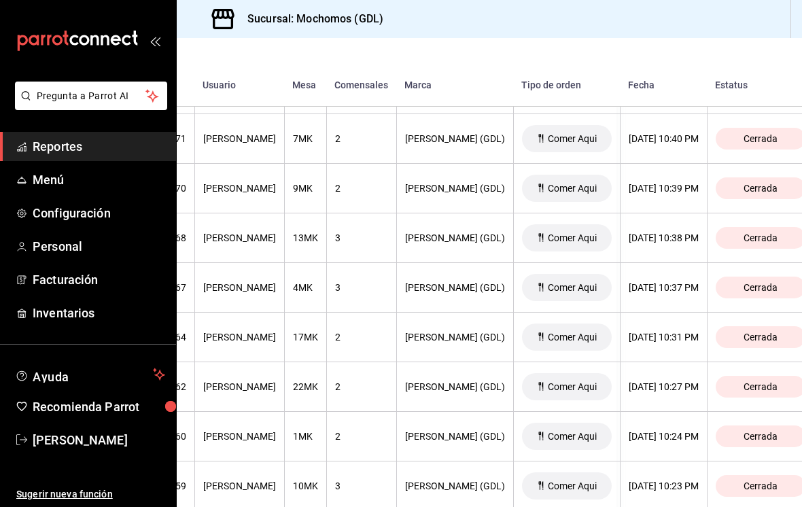
scroll to position [2039, 185]
click at [356, 283] on div "3" at bounding box center [361, 288] width 53 height 11
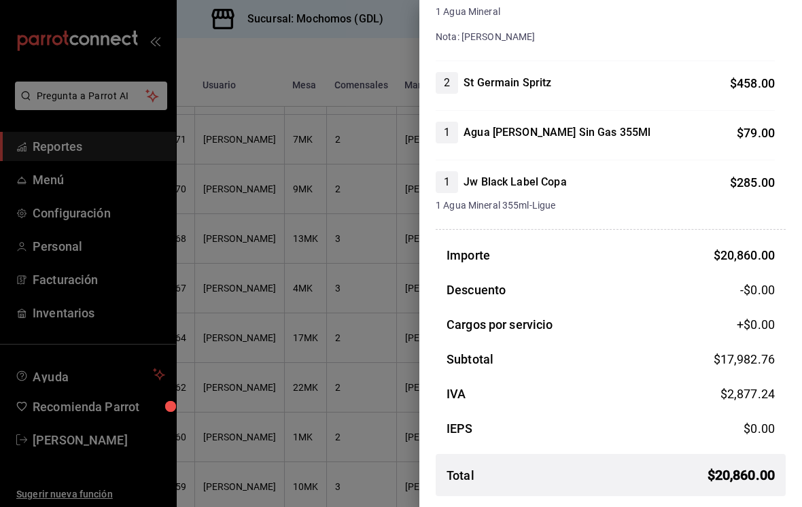
scroll to position [3794, 0]
click at [320, 428] on div at bounding box center [401, 253] width 802 height 507
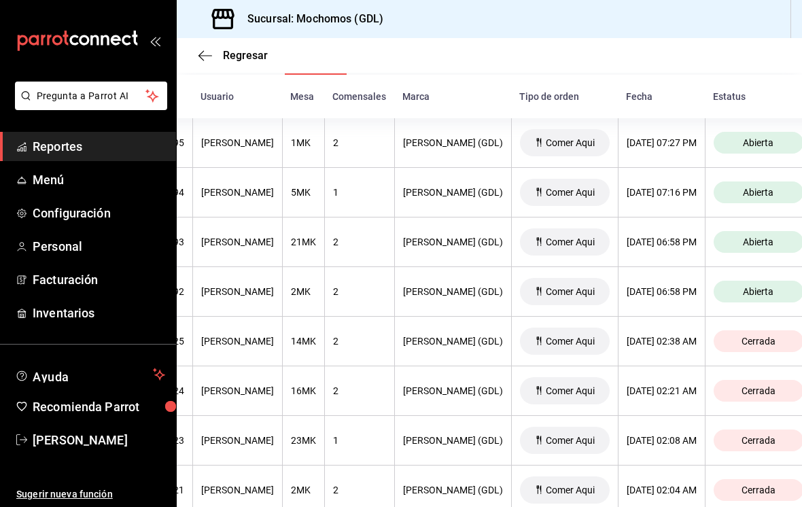
scroll to position [275, 0]
